Goal: Task Accomplishment & Management: Use online tool/utility

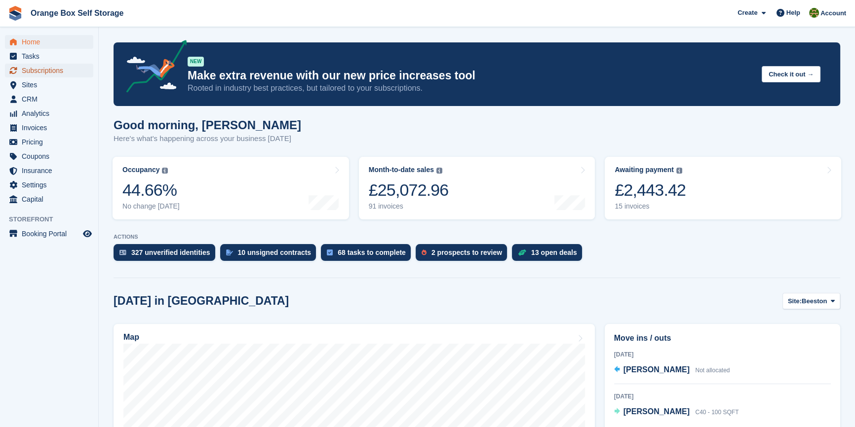
click at [32, 70] on span "Subscriptions" at bounding box center [51, 71] width 59 height 14
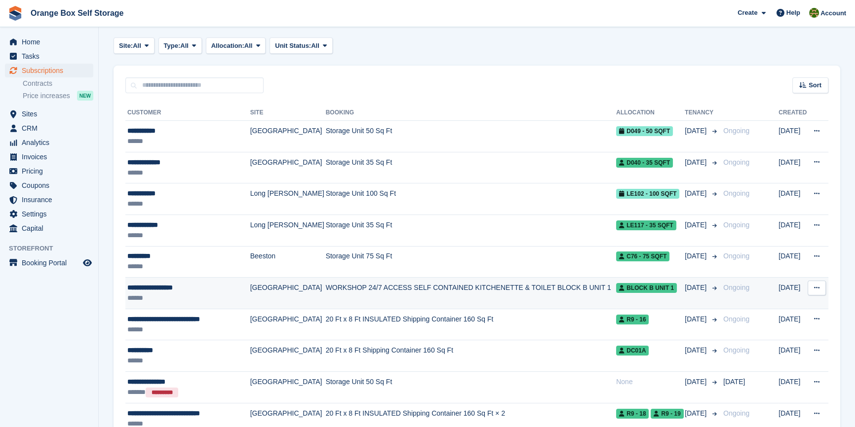
scroll to position [179, 0]
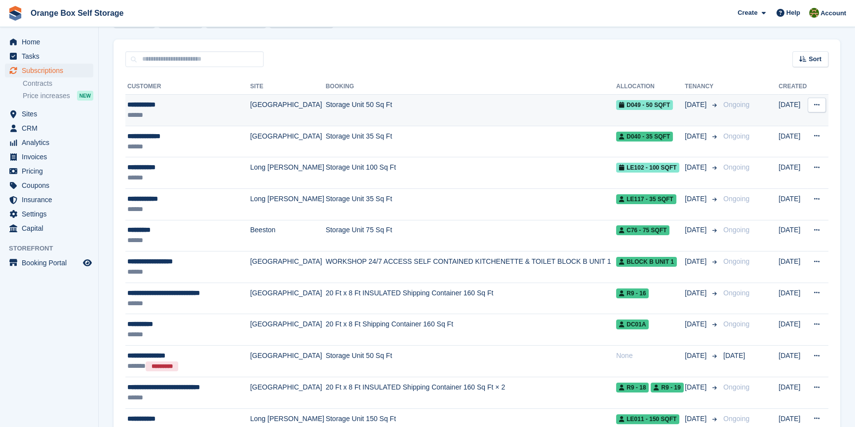
click at [185, 114] on div "******" at bounding box center [187, 115] width 120 height 10
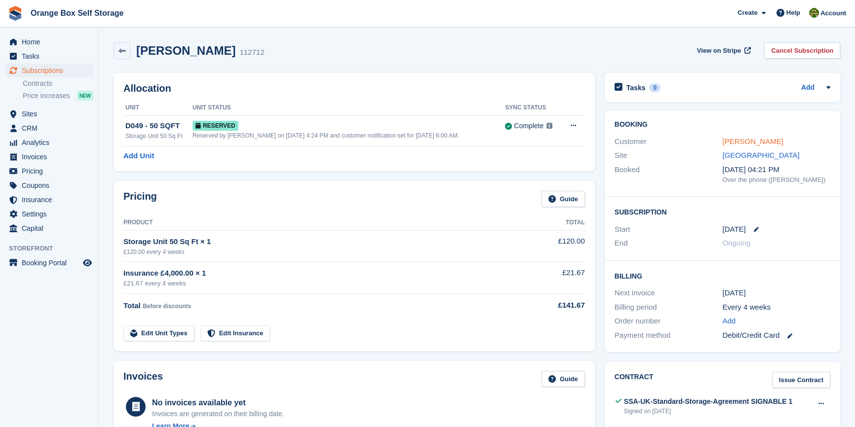
click at [740, 141] on link "Dawn Watson" at bounding box center [752, 141] width 61 height 8
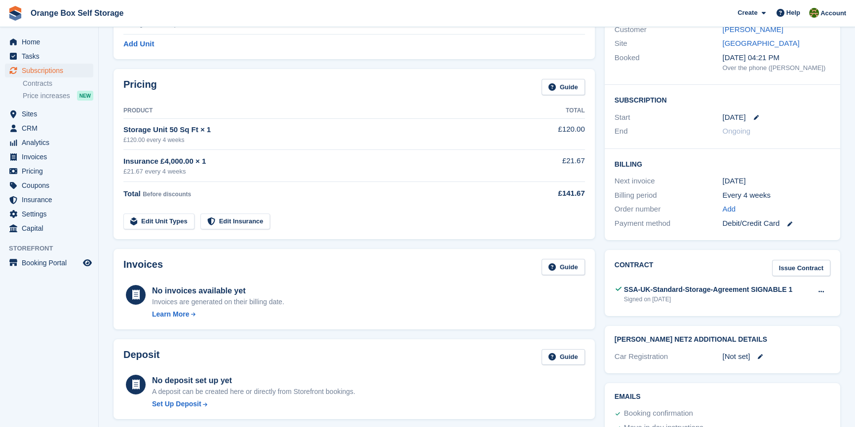
scroll to position [134, 0]
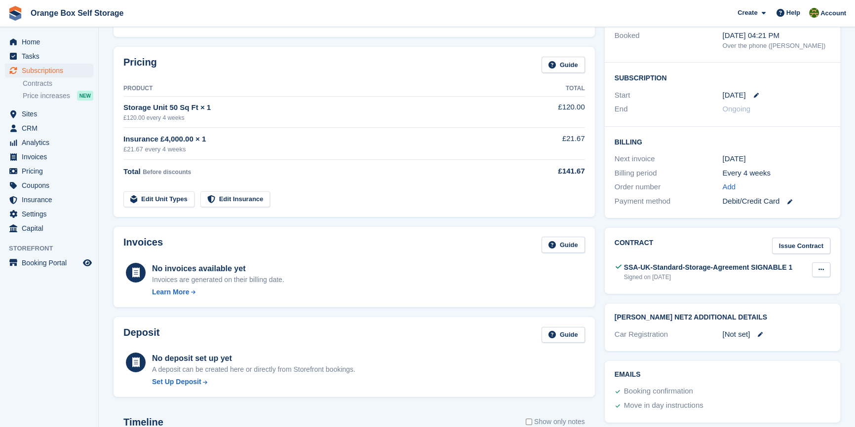
click at [821, 269] on icon at bounding box center [820, 270] width 5 height 6
click at [474, 277] on div "No invoices available yet Invoices are generated on their billing date. Learn M…" at bounding box center [354, 279] width 462 height 37
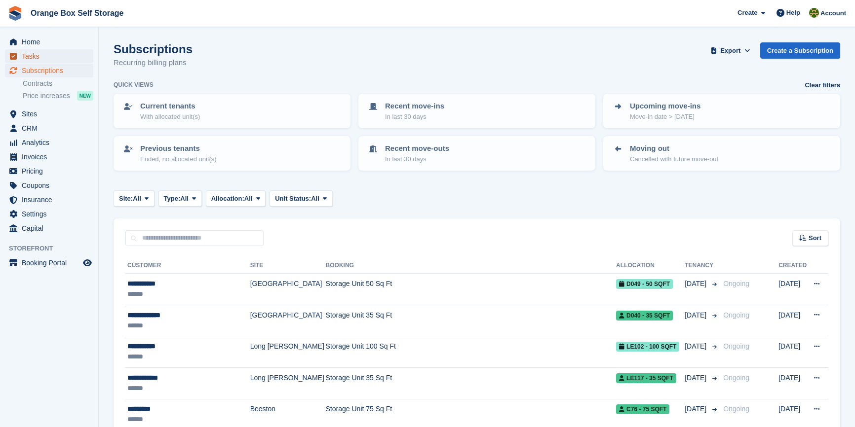
scroll to position [179, 0]
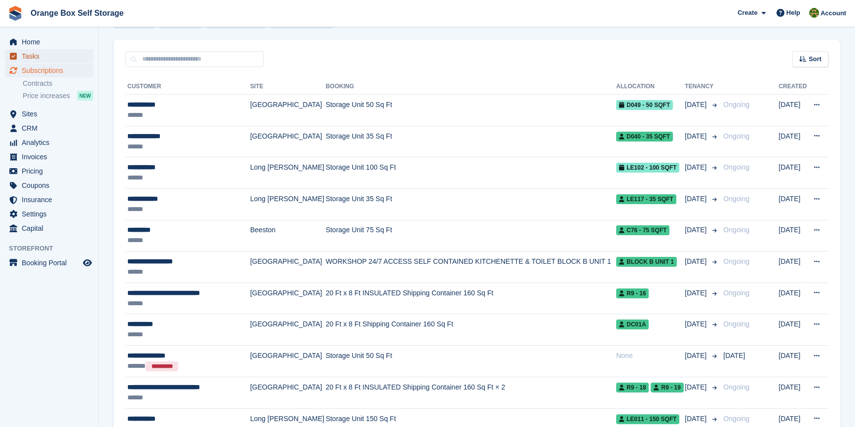
click at [37, 55] on span "Tasks" at bounding box center [51, 56] width 59 height 14
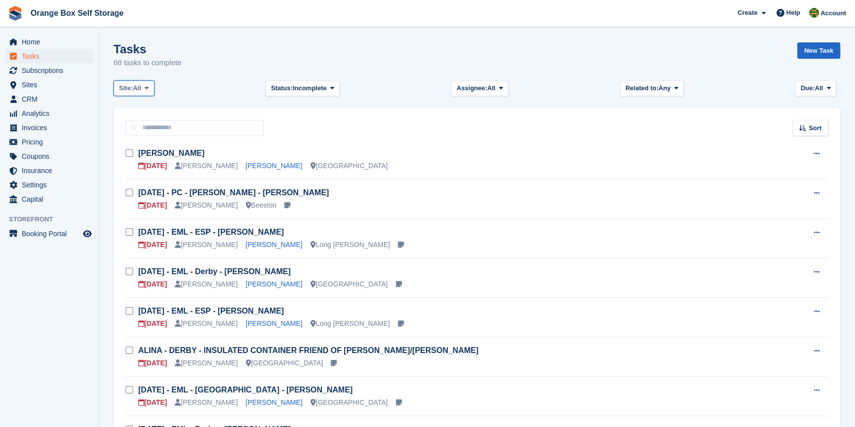
click at [137, 88] on span "All" at bounding box center [137, 88] width 8 height 10
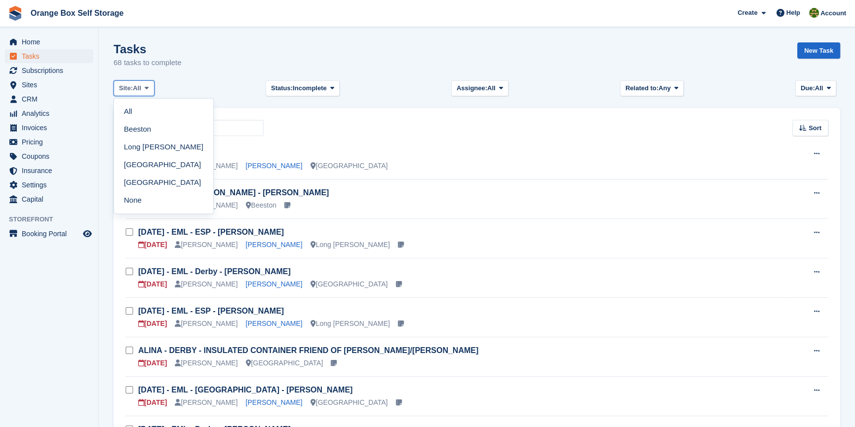
click at [137, 88] on span "All" at bounding box center [137, 88] width 8 height 10
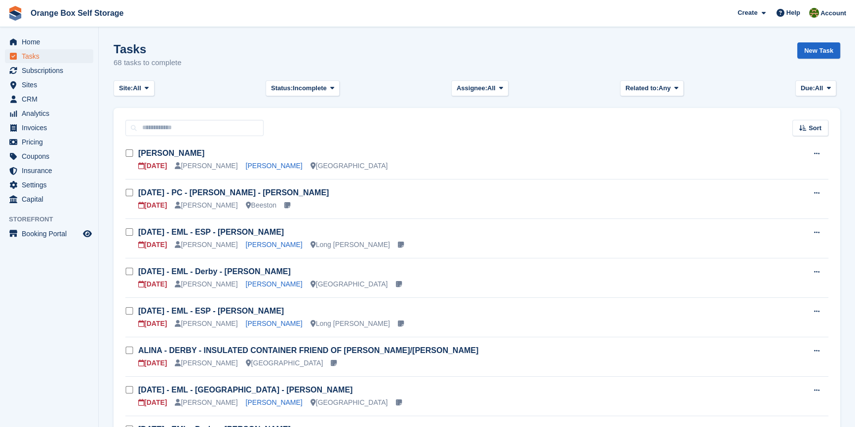
click at [825, 91] on span at bounding box center [829, 88] width 8 height 8
click at [819, 144] on link "Today" at bounding box center [843, 147] width 86 height 18
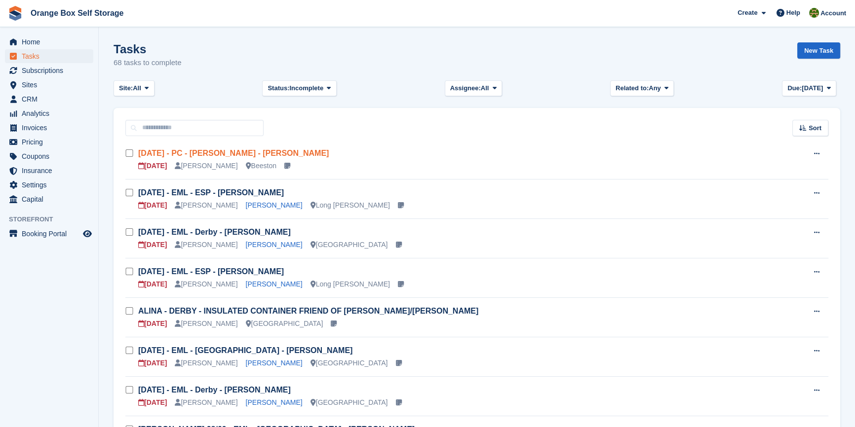
click at [193, 153] on link "Fri 29/08 - PC - Beeston - David Maul" at bounding box center [233, 153] width 191 height 8
click at [36, 127] on span "Invoices" at bounding box center [51, 128] width 59 height 14
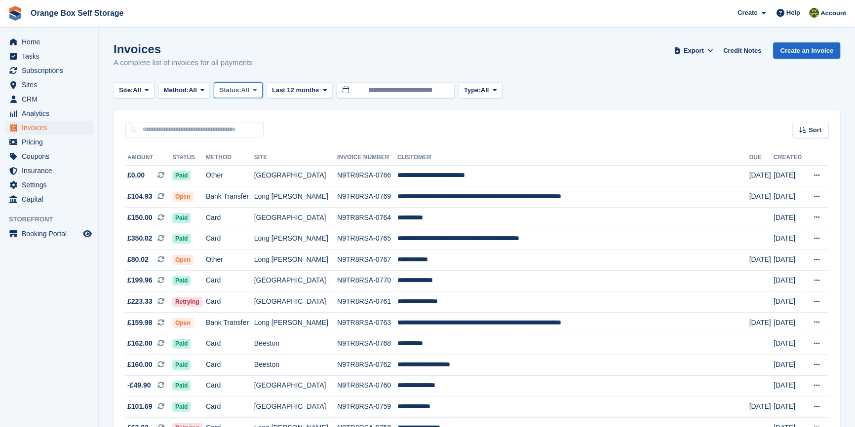
click at [232, 88] on span "Status:" at bounding box center [230, 90] width 22 height 10
click at [238, 167] on link "Open" at bounding box center [261, 167] width 86 height 18
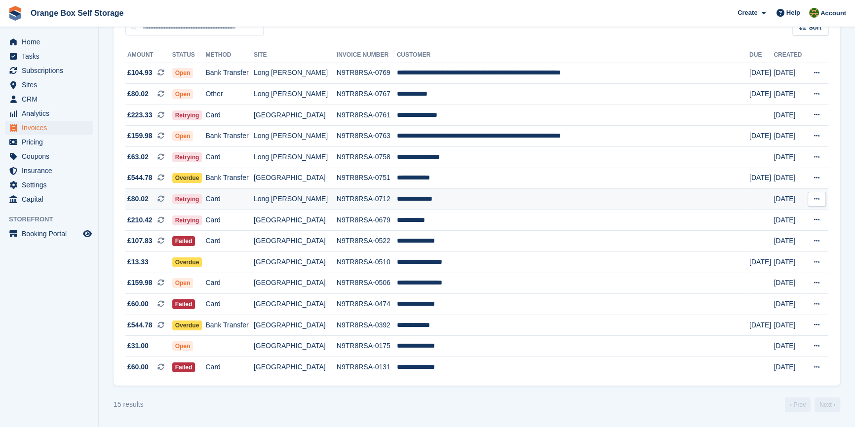
scroll to position [107, 0]
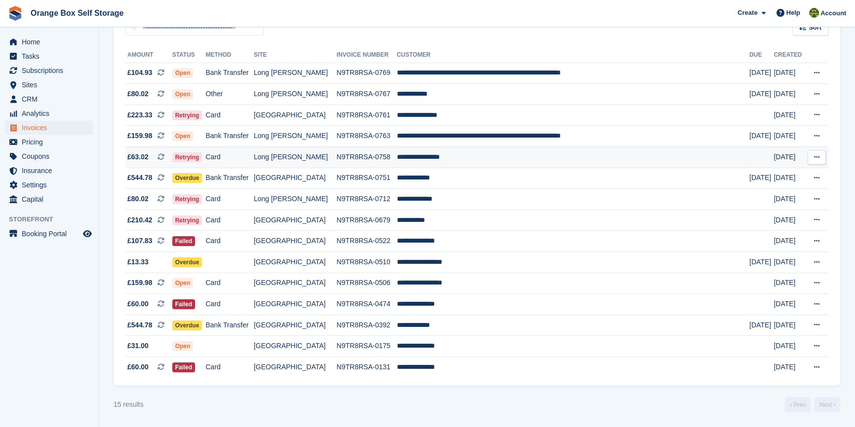
click at [355, 155] on td "N9TR8RSA-0758" at bounding box center [367, 157] width 60 height 21
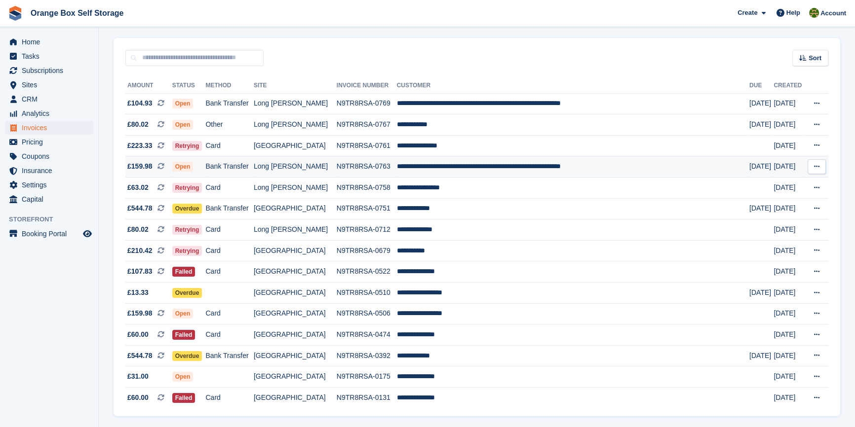
scroll to position [17, 0]
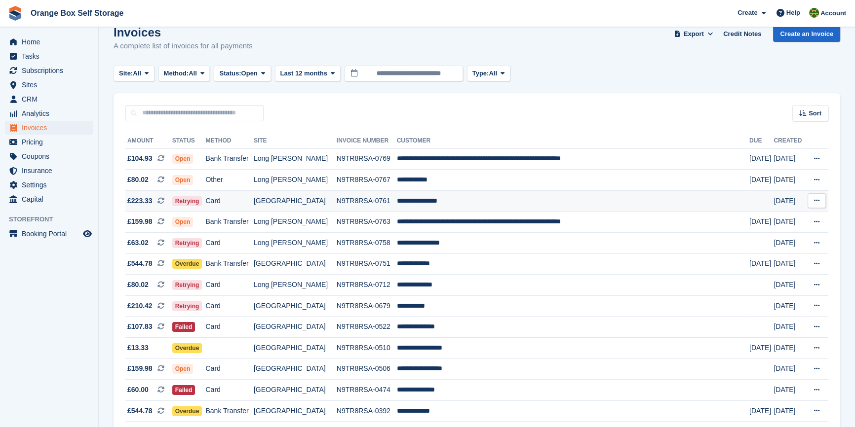
click at [439, 207] on td "**********" at bounding box center [573, 201] width 352 height 21
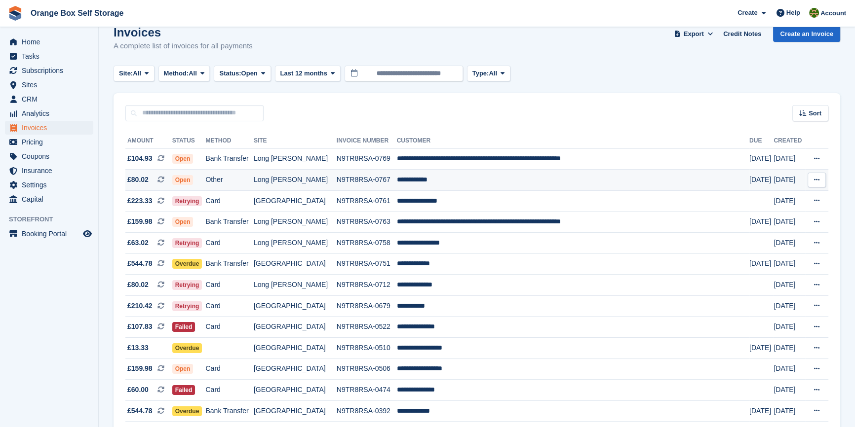
click at [453, 180] on td "**********" at bounding box center [573, 180] width 352 height 21
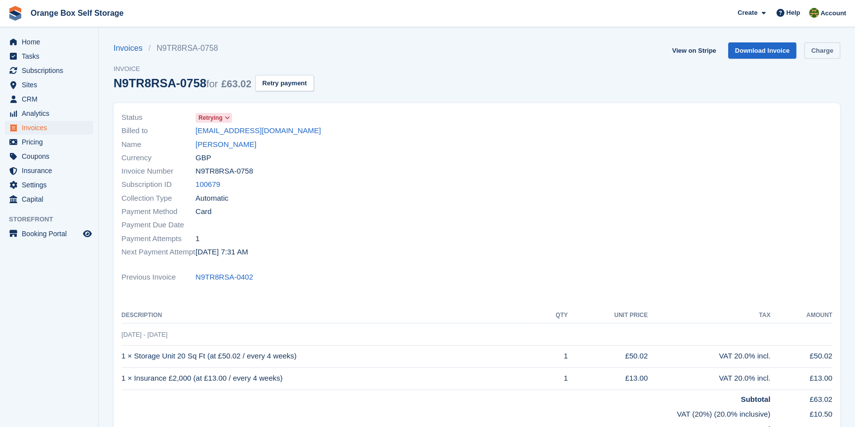
click at [815, 49] on link "Charge" at bounding box center [822, 50] width 36 height 16
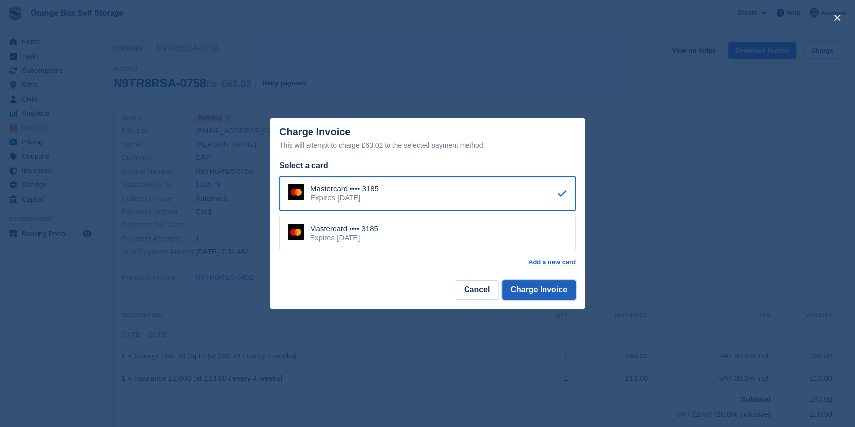
click at [554, 297] on button "Charge Invoice" at bounding box center [539, 290] width 74 height 20
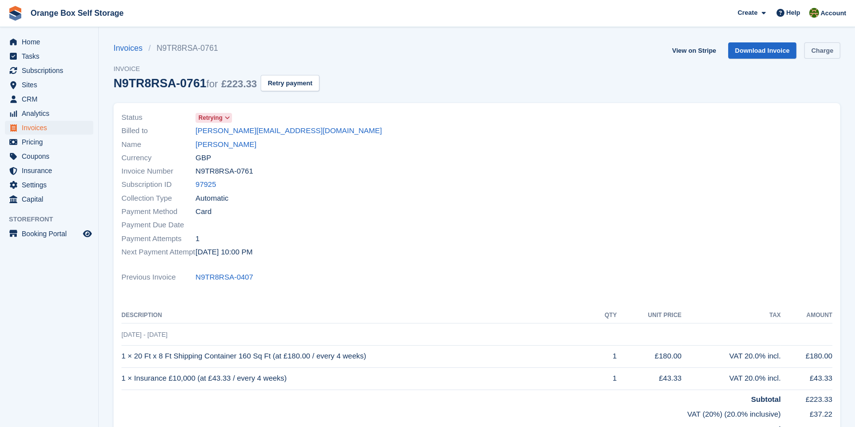
click at [833, 49] on link "Charge" at bounding box center [822, 50] width 36 height 16
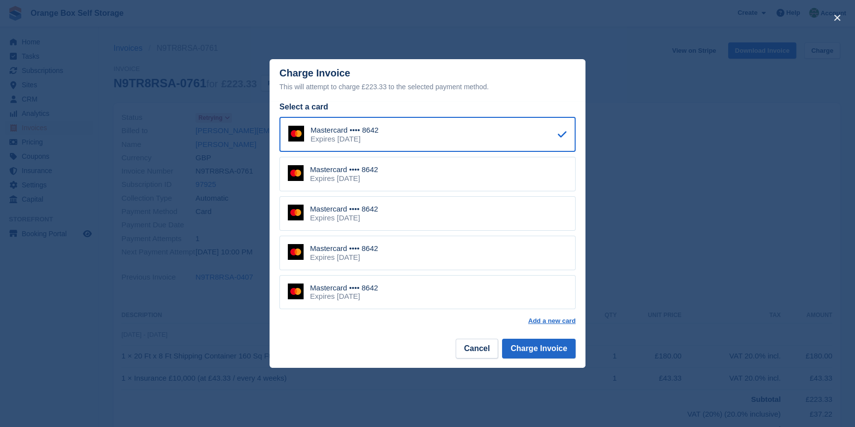
click at [466, 220] on div "Mastercard •••• 8642 Expires July 2029" at bounding box center [427, 213] width 296 height 35
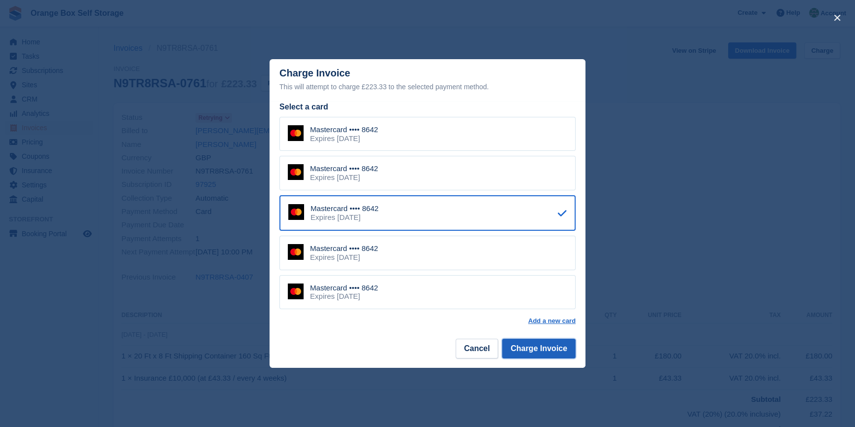
click at [537, 347] on button "Charge Invoice" at bounding box center [539, 349] width 74 height 20
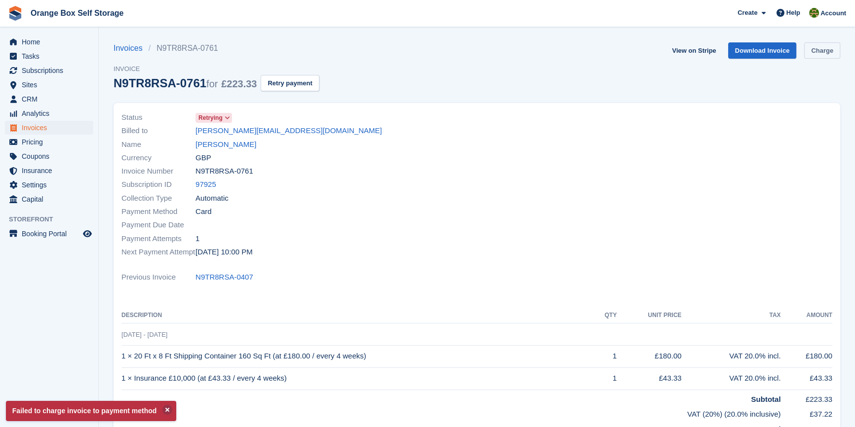
click at [831, 48] on link "Charge" at bounding box center [822, 50] width 36 height 16
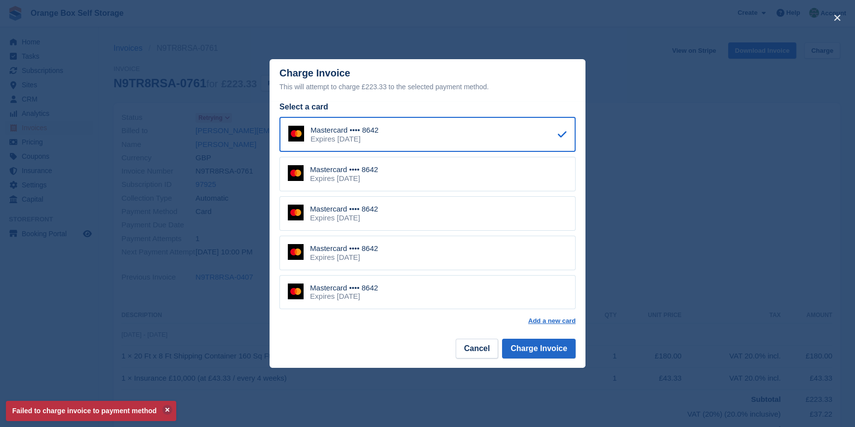
click at [423, 259] on div "Mastercard •••• 8642 Expires December 2027" at bounding box center [427, 253] width 296 height 35
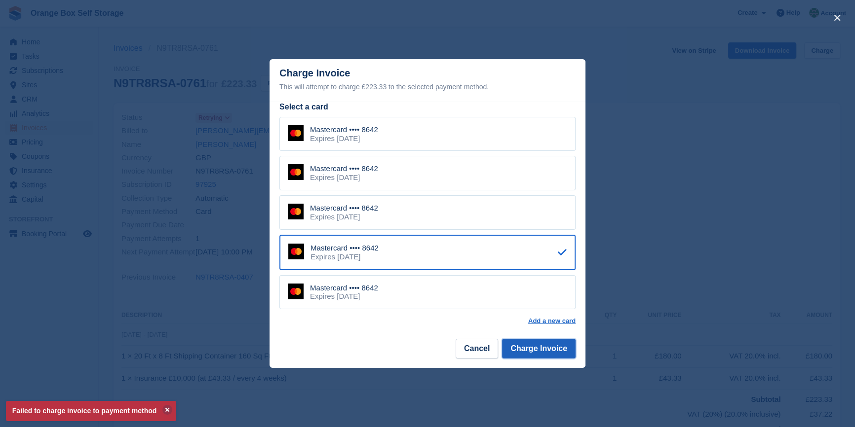
click at [530, 345] on button "Charge Invoice" at bounding box center [539, 349] width 74 height 20
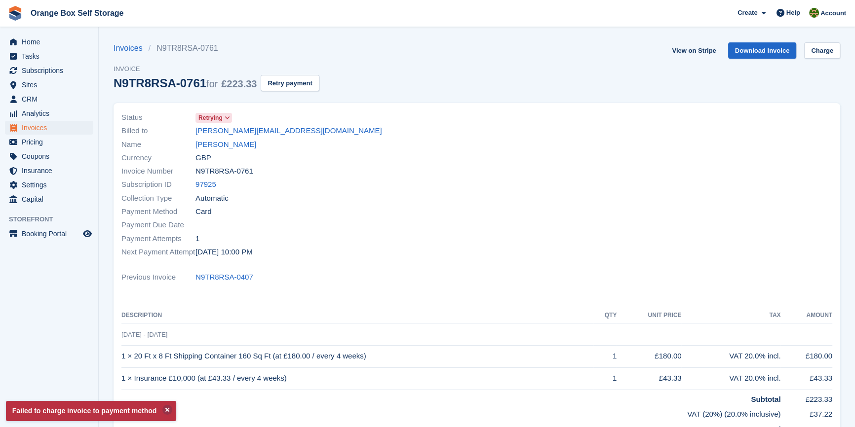
click at [476, 205] on div "Status Retrying Billed to courtneyhancock@live.co.uk Name Courtney Hancock Curr…" at bounding box center [296, 185] width 361 height 160
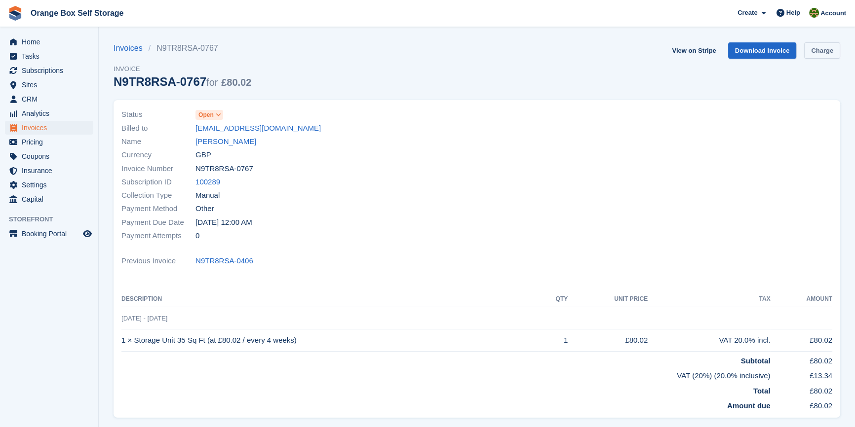
click at [825, 54] on link "Charge" at bounding box center [822, 50] width 36 height 16
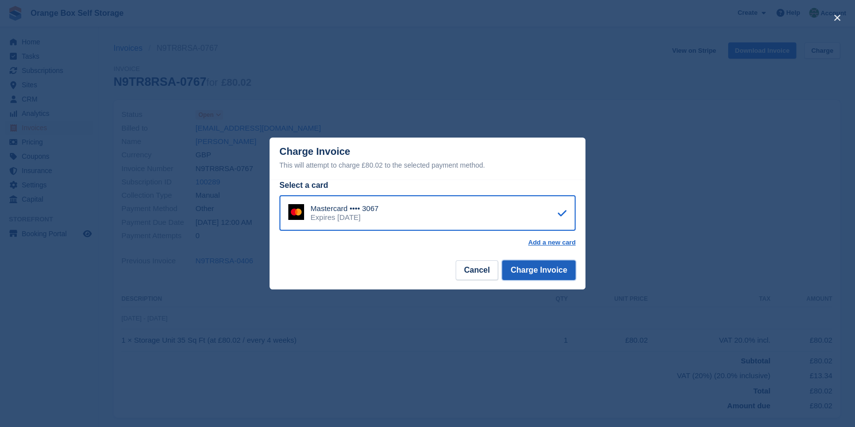
click at [554, 280] on button "Charge Invoice" at bounding box center [539, 271] width 74 height 20
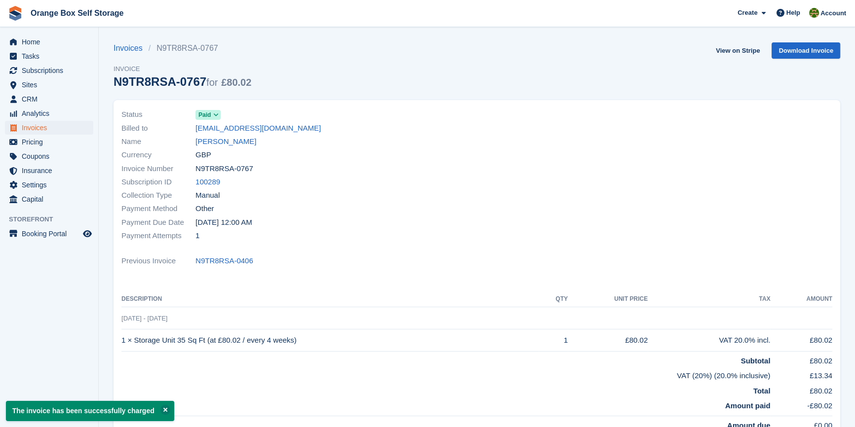
click at [510, 236] on div at bounding box center [657, 175] width 361 height 147
